Goal: Task Accomplishment & Management: Complete application form

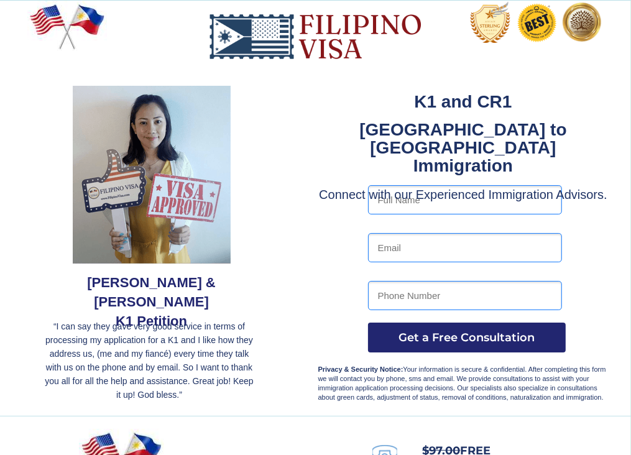
click at [393, 200] on input "text" at bounding box center [465, 199] width 194 height 29
type input "[PERSON_NAME]"
type input "[EMAIL_ADDRESS][DOMAIN_NAME]"
type input "09924918283"
click at [446, 335] on span "Get a Free Consultation" at bounding box center [467, 338] width 198 height 14
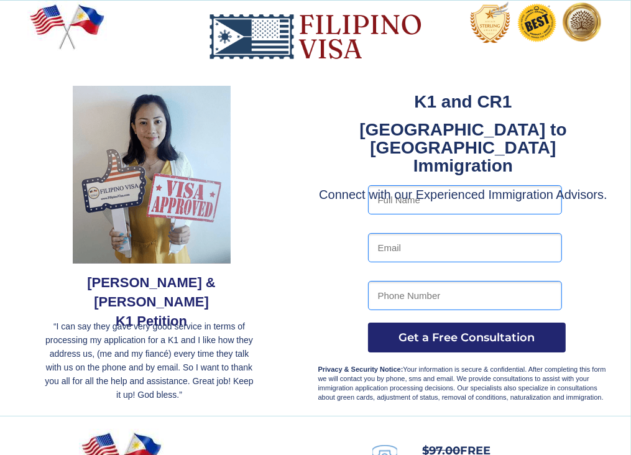
click at [398, 196] on input "text" at bounding box center [465, 199] width 194 height 29
type input "[PERSON_NAME]"
type input "[EMAIL_ADDRESS][DOMAIN_NAME]"
type input "09924918283"
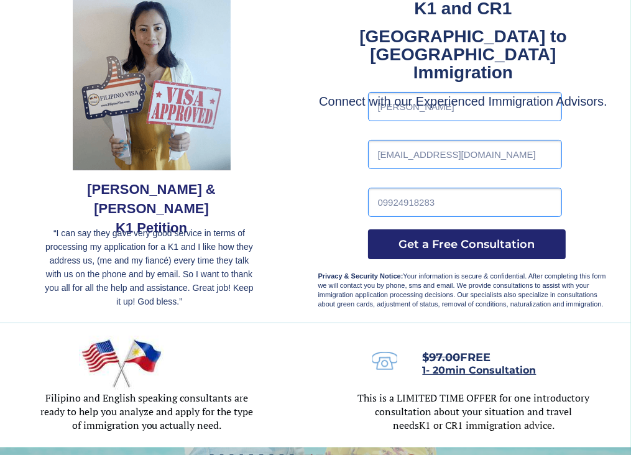
scroll to position [82, 0]
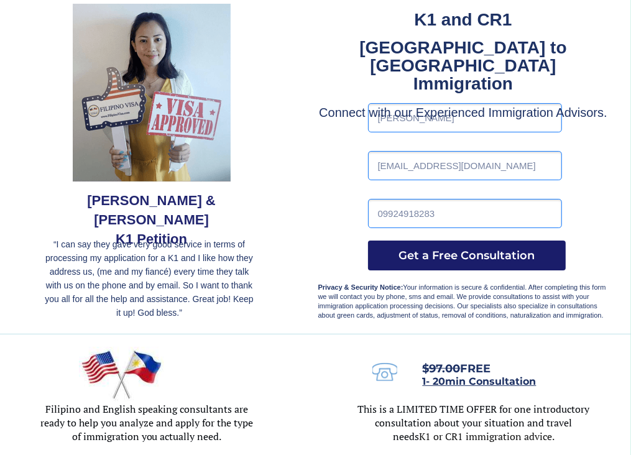
click at [445, 250] on span "Get a Free Consultation" at bounding box center [467, 256] width 198 height 14
